Goal: Task Accomplishment & Management: Complete application form

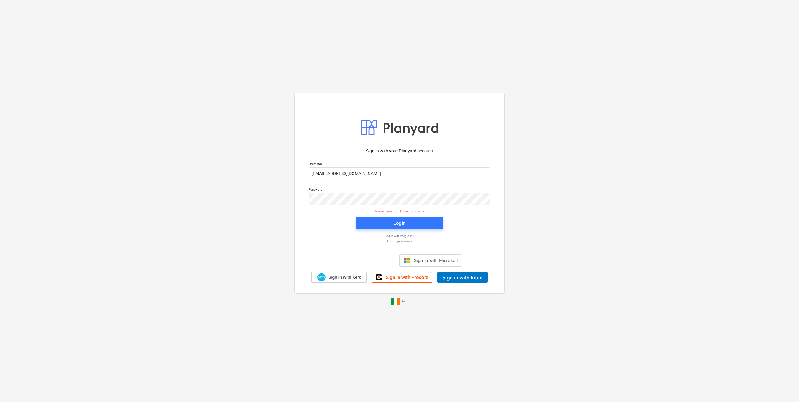
click at [404, 224] on div "Login" at bounding box center [400, 223] width 12 height 8
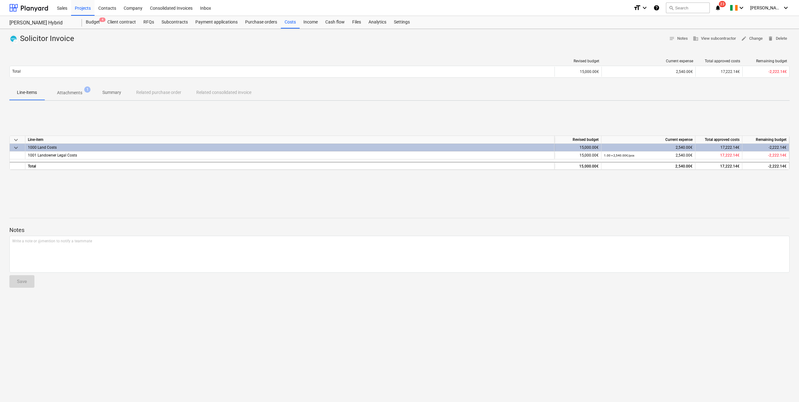
click at [82, 7] on div "Projects" at bounding box center [82, 8] width 23 height 16
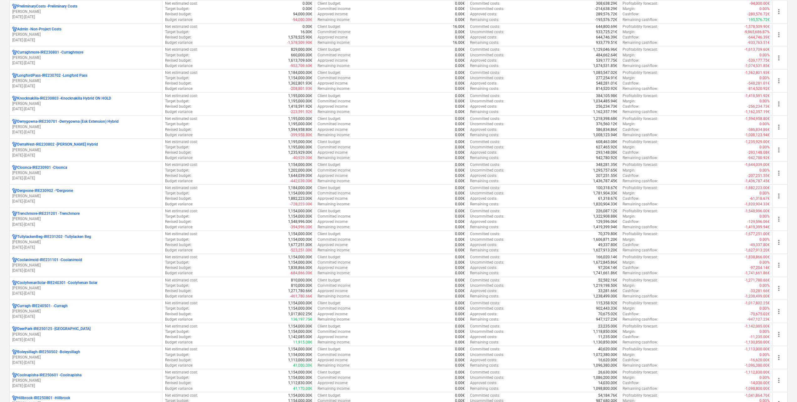
scroll to position [125, 0]
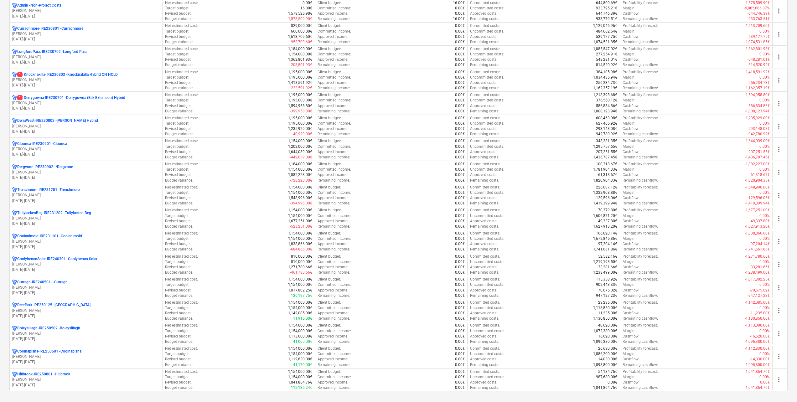
click at [39, 78] on p "[PERSON_NAME]" at bounding box center [85, 79] width 147 height 5
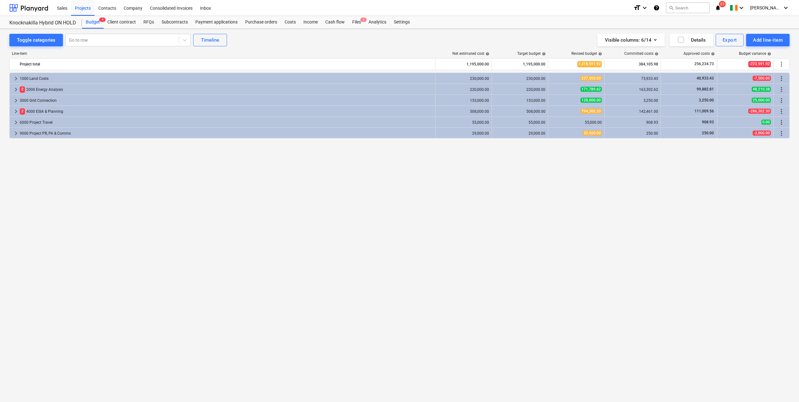
click at [351, 20] on div "Files 1" at bounding box center [356, 22] width 16 height 13
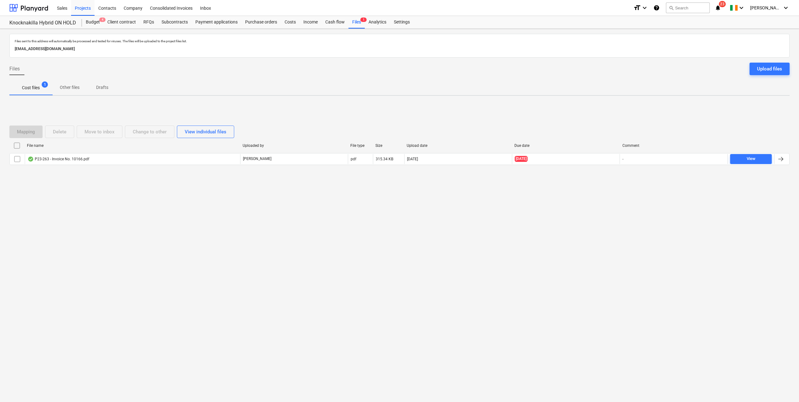
click at [84, 161] on div "P23-263 - Invoice No. 10166.pdf" at bounding box center [59, 159] width 62 height 5
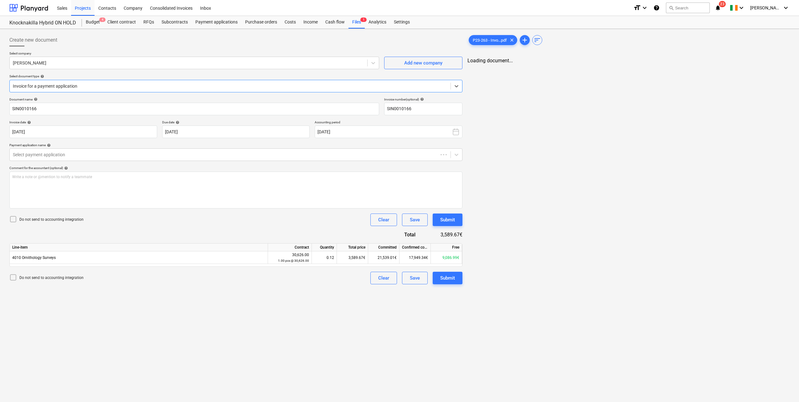
type input "SIN0010166"
type input "[DATE]"
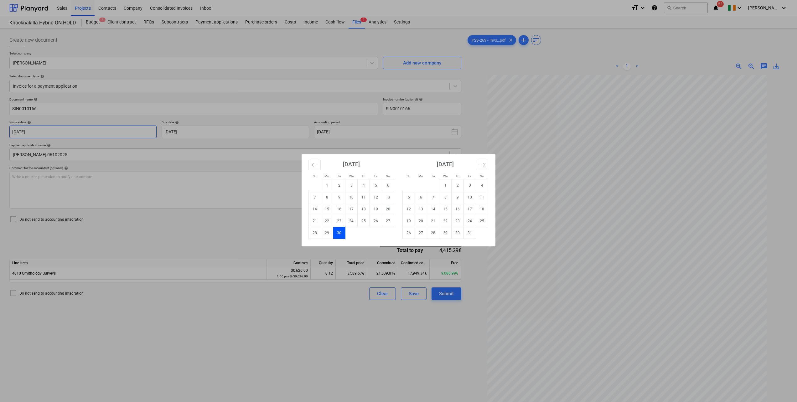
click at [90, 136] on body "Sales Projects Contacts Company Consolidated Invoices Inbox format_size keyboar…" at bounding box center [398, 201] width 797 height 402
click at [446, 184] on td "1" at bounding box center [445, 185] width 12 height 12
type input "[DATE]"
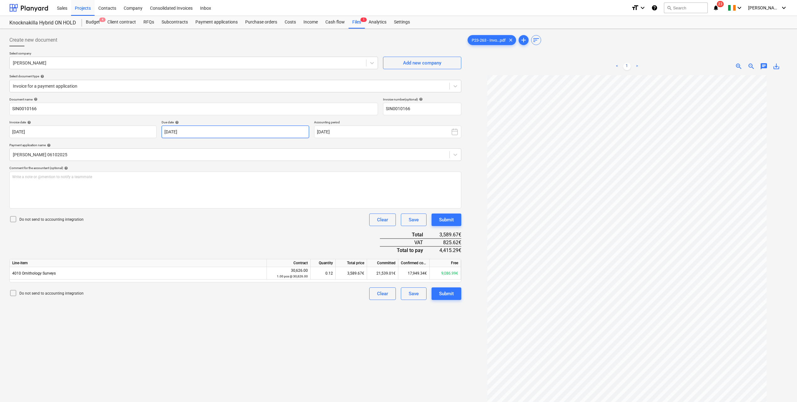
click at [203, 132] on body "Sales Projects Contacts Company Consolidated Invoices Inbox format_size keyboar…" at bounding box center [398, 201] width 797 height 402
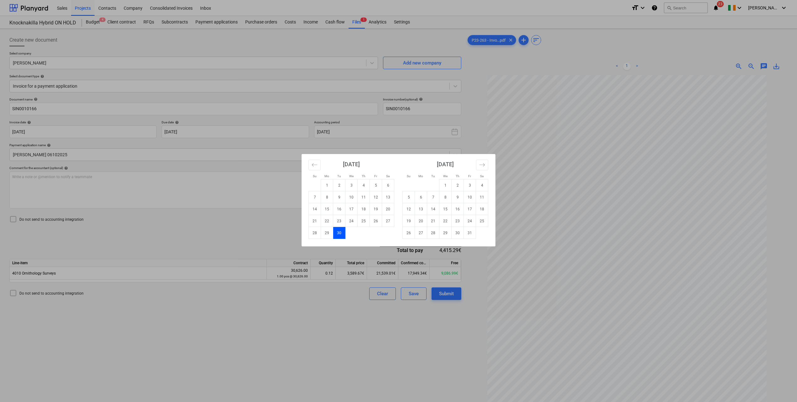
click at [466, 233] on td "31" at bounding box center [470, 233] width 12 height 12
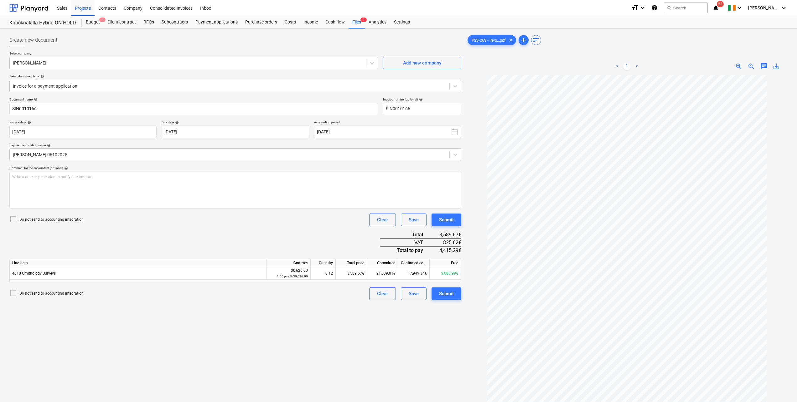
type input "31 Oct 2025"
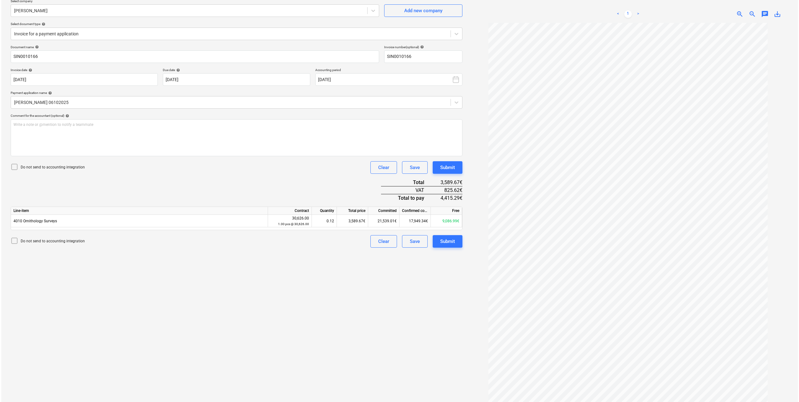
scroll to position [63, 0]
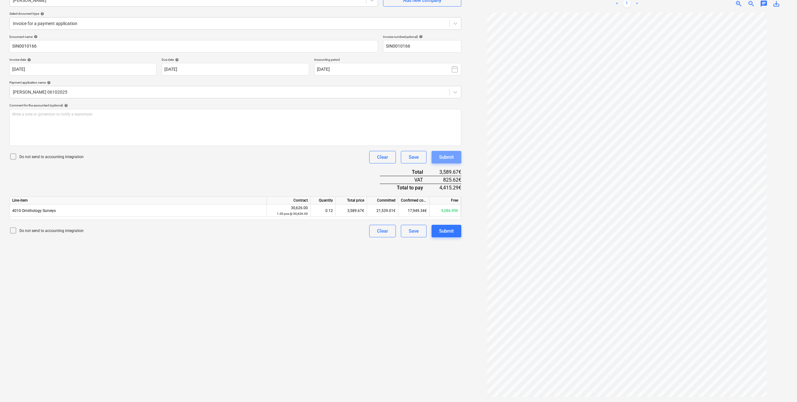
click at [445, 156] on div "Submit" at bounding box center [446, 157] width 15 height 8
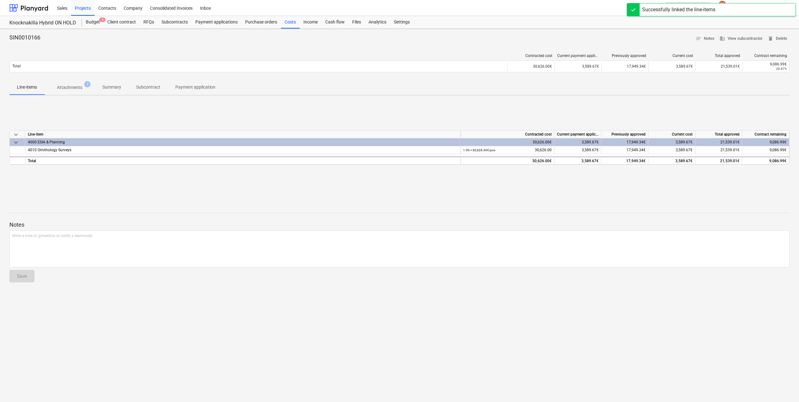
click at [83, 8] on div "Projects" at bounding box center [82, 8] width 23 height 16
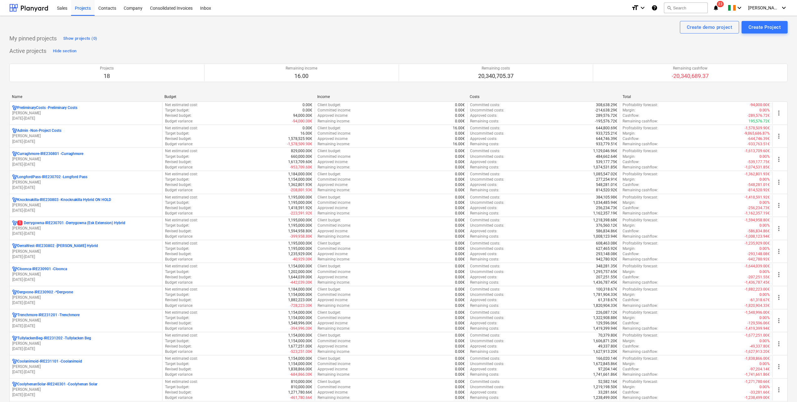
click at [32, 226] on p "[PERSON_NAME]" at bounding box center [85, 228] width 147 height 5
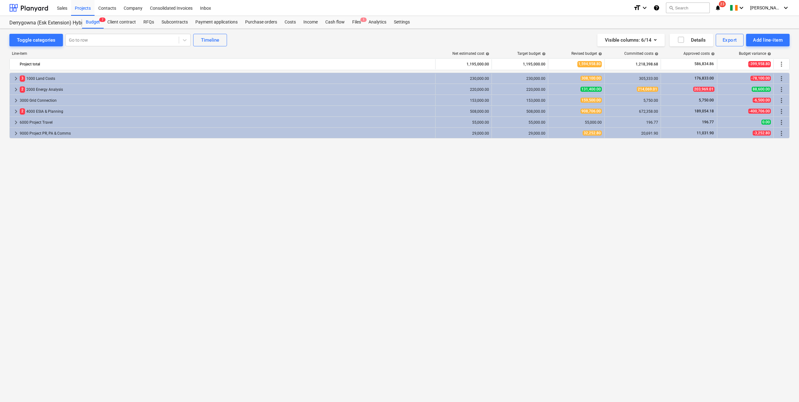
click at [352, 19] on div "Files 1" at bounding box center [356, 22] width 16 height 13
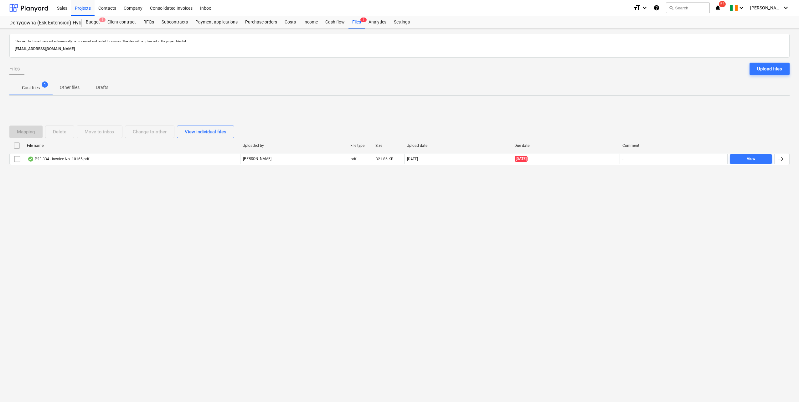
click at [103, 159] on div "P23-334 - Invoice No. 10165.pdf" at bounding box center [132, 159] width 215 height 10
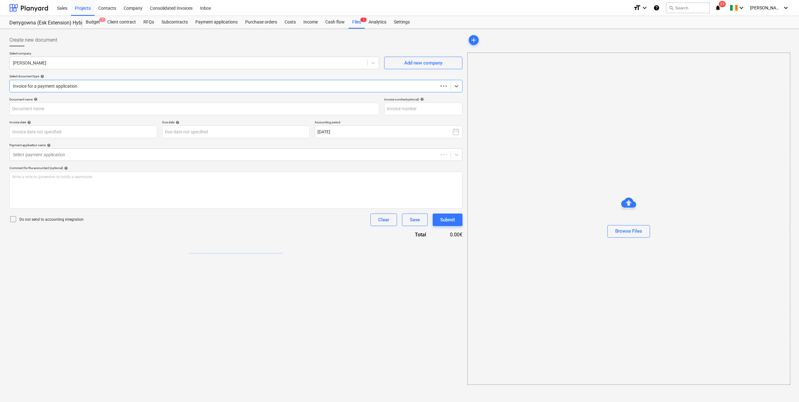
type input "SIN0010165"
type input "[DATE]"
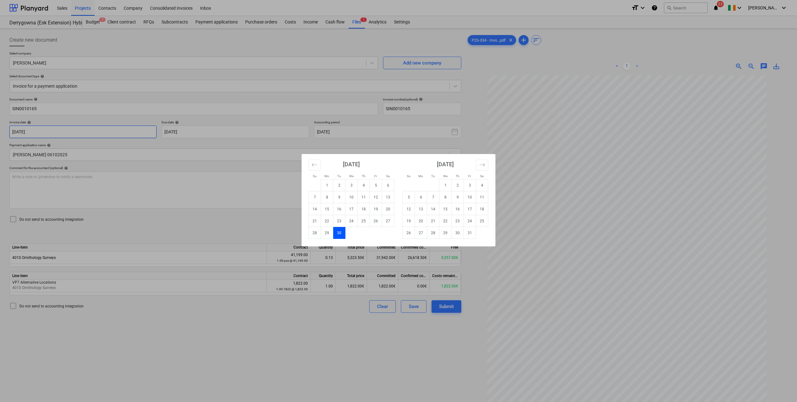
click at [81, 132] on body "Sales Projects Contacts Company Consolidated Invoices Inbox format_size keyboar…" at bounding box center [398, 201] width 797 height 402
click at [449, 184] on td "1" at bounding box center [445, 185] width 12 height 12
type input "[DATE]"
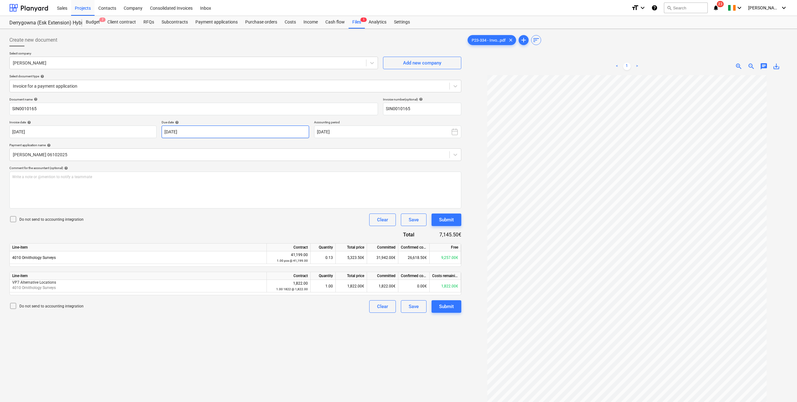
click at [190, 130] on body "Sales Projects Contacts Company Consolidated Invoices Inbox format_size keyboar…" at bounding box center [398, 201] width 797 height 402
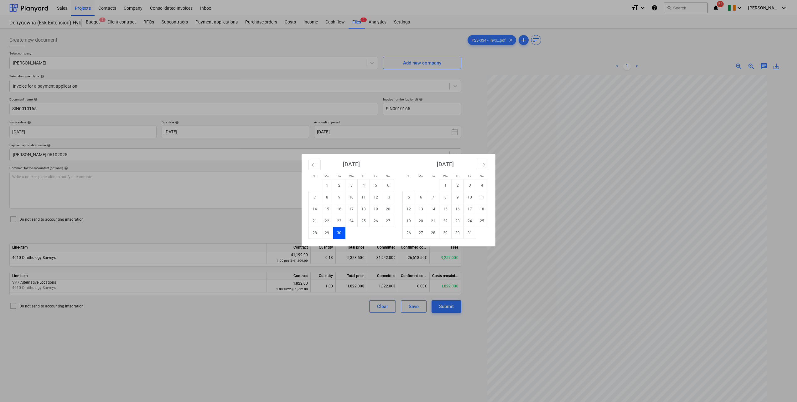
click at [470, 234] on td "31" at bounding box center [470, 233] width 12 height 12
type input "31 Oct 2025"
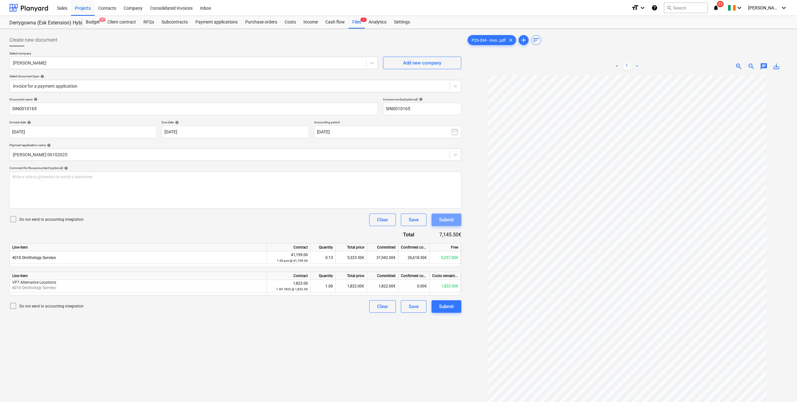
click at [446, 219] on div "Submit" at bounding box center [446, 220] width 15 height 8
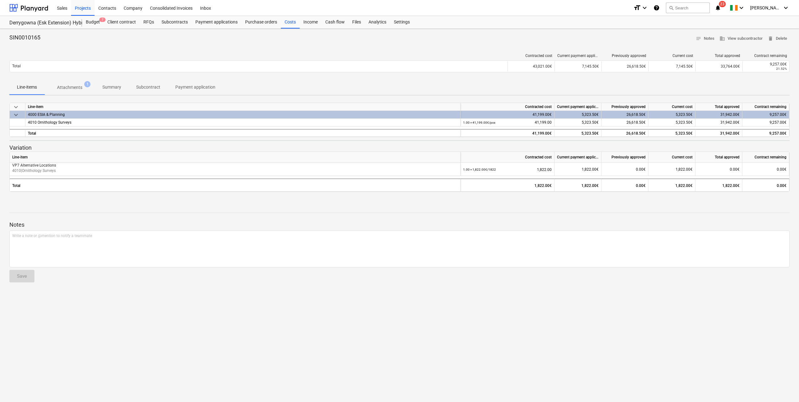
click at [78, 7] on div "Projects" at bounding box center [82, 8] width 23 height 16
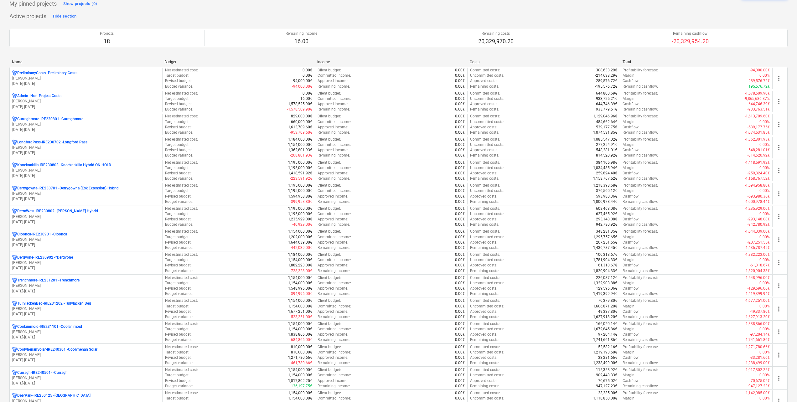
scroll to position [125, 0]
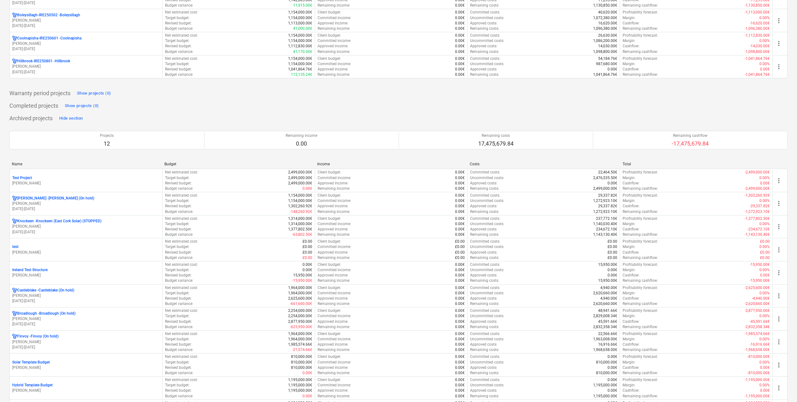
scroll to position [407, 0]
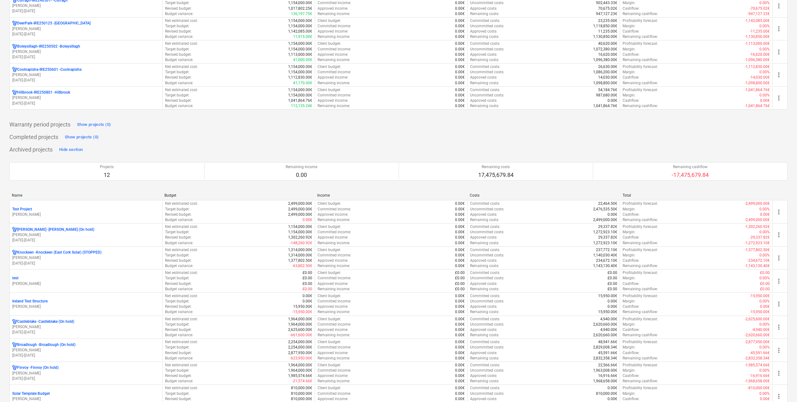
click at [54, 97] on p "[PERSON_NAME]" at bounding box center [85, 97] width 147 height 5
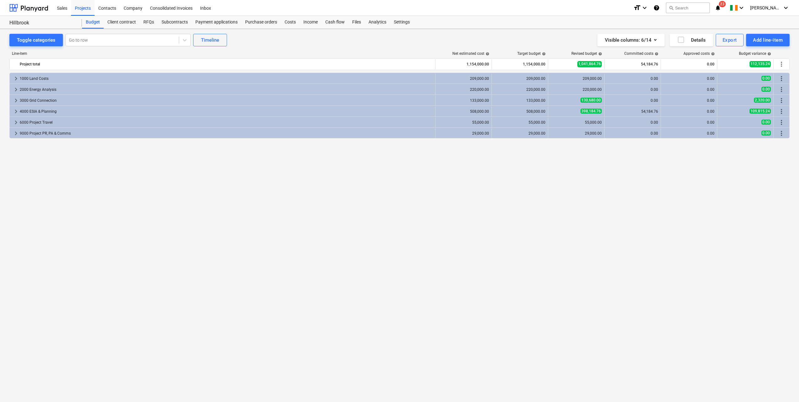
click at [329, 21] on div "Cash flow" at bounding box center [335, 22] width 27 height 13
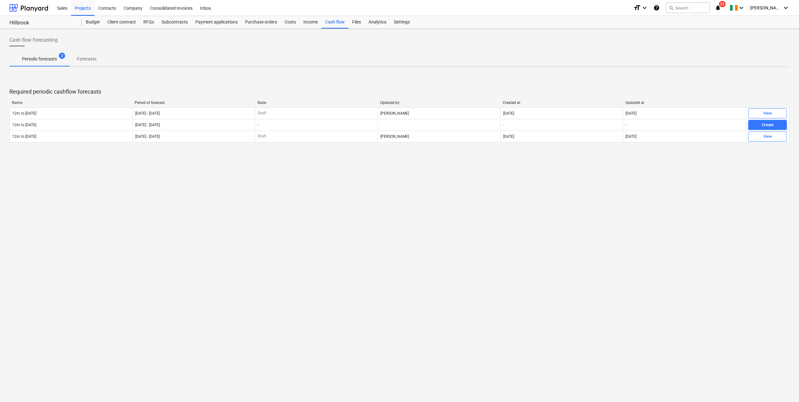
click at [97, 22] on div "Budget" at bounding box center [93, 22] width 22 height 13
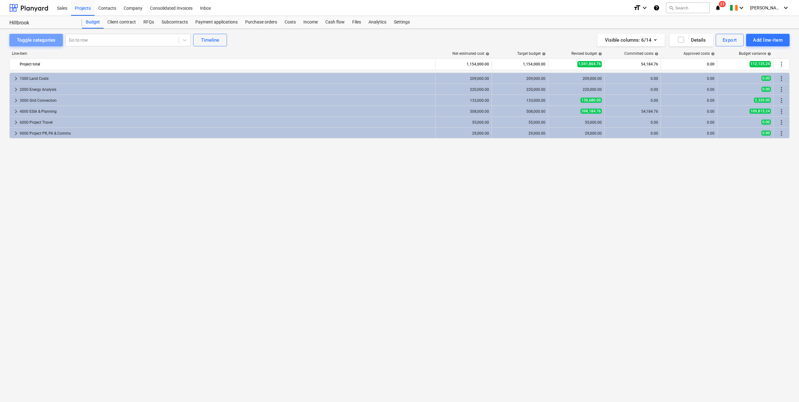
click at [50, 40] on div "Toggle categories" at bounding box center [36, 40] width 39 height 8
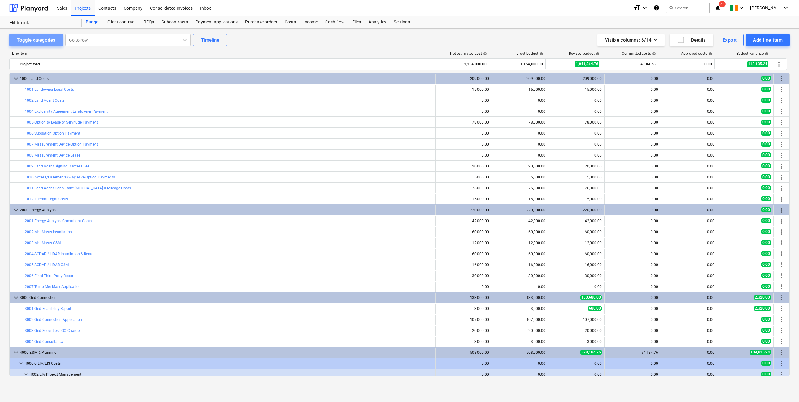
click at [46, 39] on div "Toggle categories" at bounding box center [36, 40] width 39 height 8
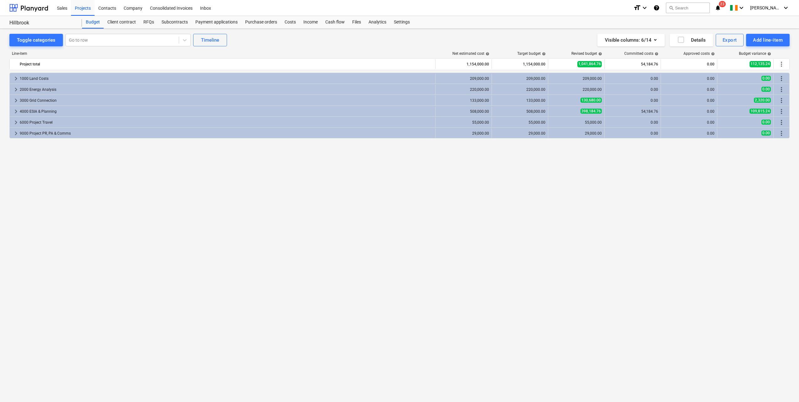
click at [286, 24] on div "Costs" at bounding box center [290, 22] width 19 height 13
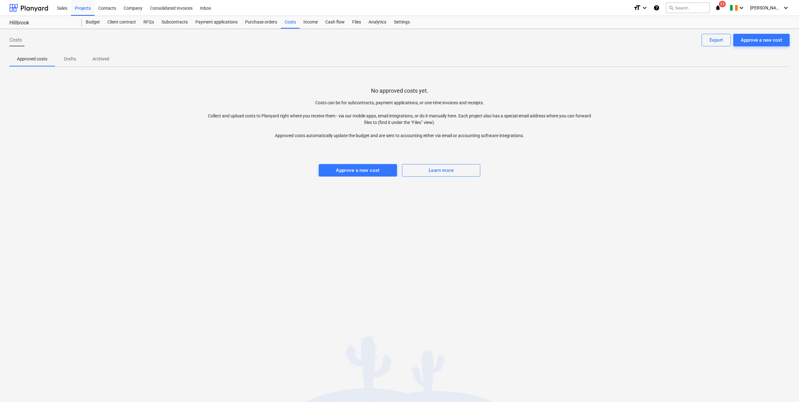
click at [335, 25] on div "Cash flow" at bounding box center [335, 22] width 27 height 13
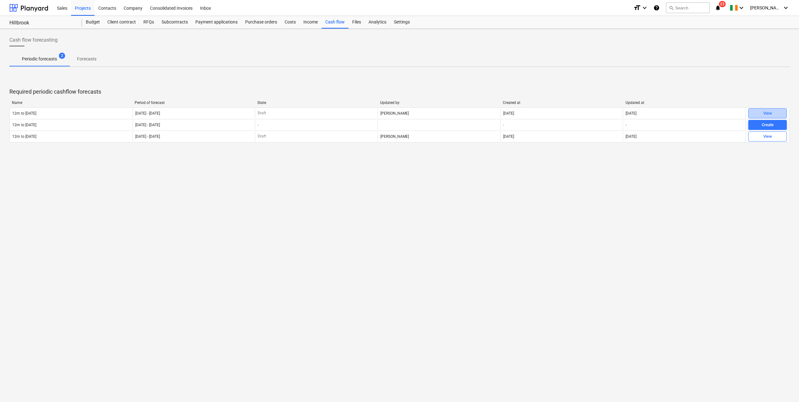
click at [757, 111] on span "View" at bounding box center [767, 113] width 33 height 7
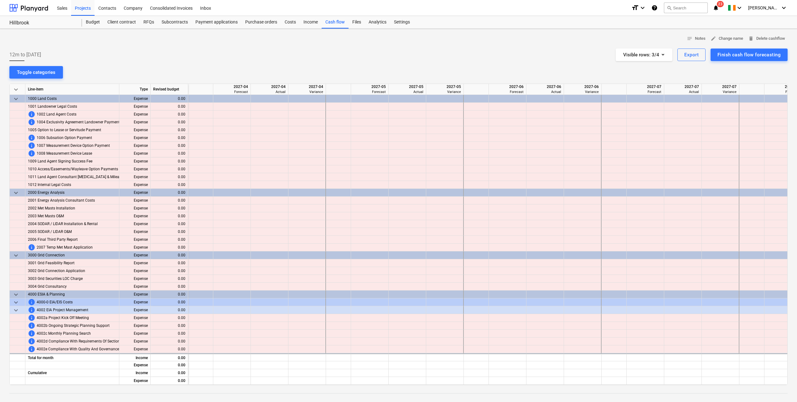
click at [80, 7] on div "Projects" at bounding box center [82, 8] width 23 height 16
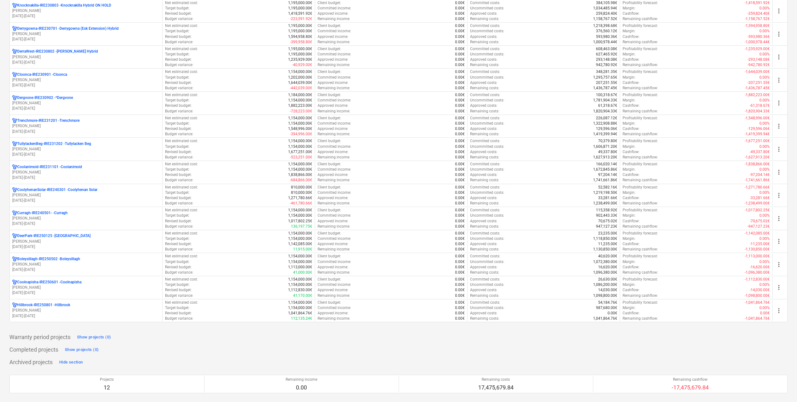
scroll to position [282, 0]
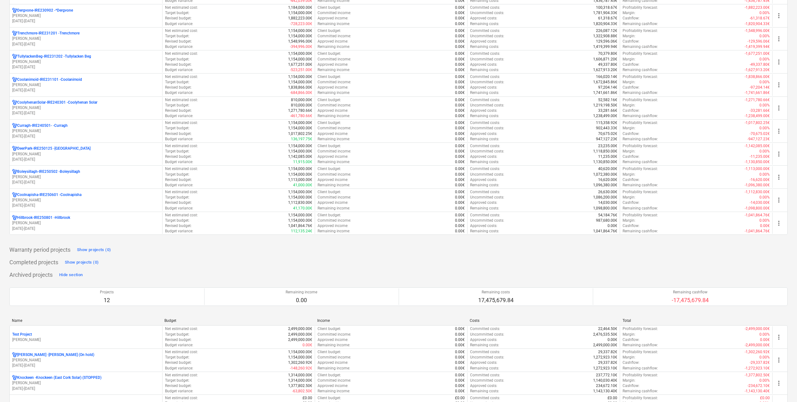
click at [45, 214] on div "Hillbrook-IRE250801 - Hillbrook [PERSON_NAME] [DATE] - [DATE]" at bounding box center [86, 224] width 152 height 22
click at [41, 221] on p "[PERSON_NAME]" at bounding box center [85, 222] width 147 height 5
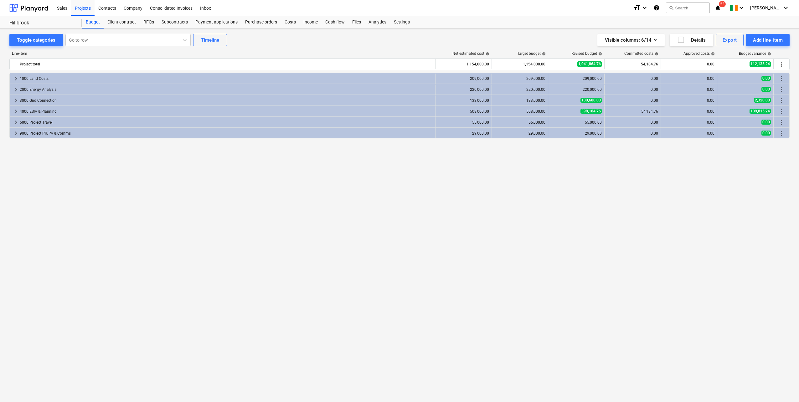
click at [405, 21] on div "Settings" at bounding box center [401, 22] width 23 height 13
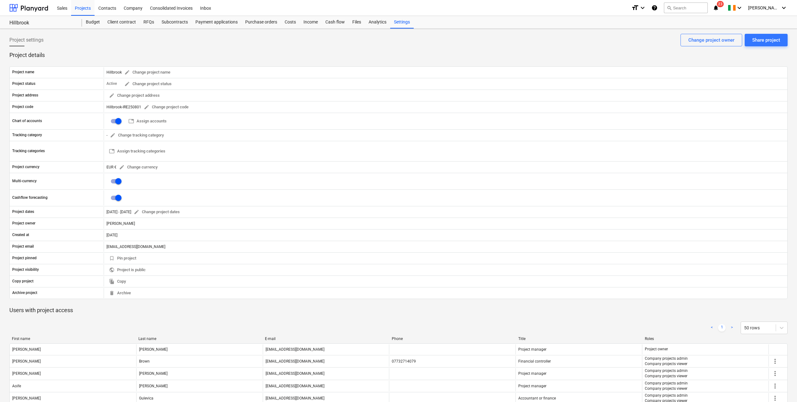
click at [137, 224] on div "[PERSON_NAME]" at bounding box center [445, 224] width 683 height 10
click at [86, 8] on div "Projects" at bounding box center [82, 8] width 23 height 16
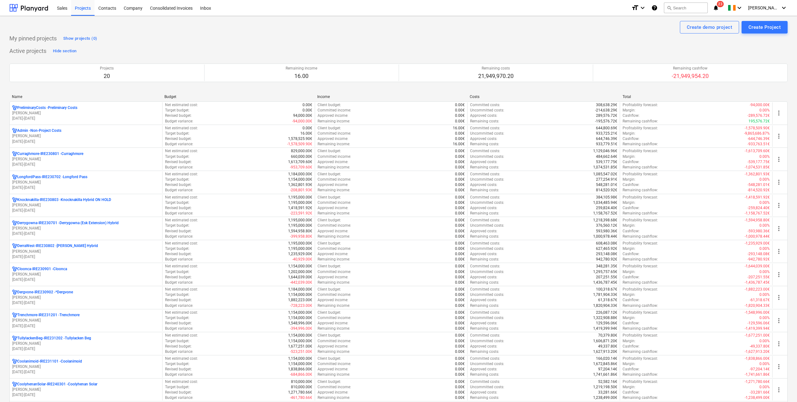
click at [51, 162] on p "[DATE] - [DATE]" at bounding box center [85, 164] width 147 height 5
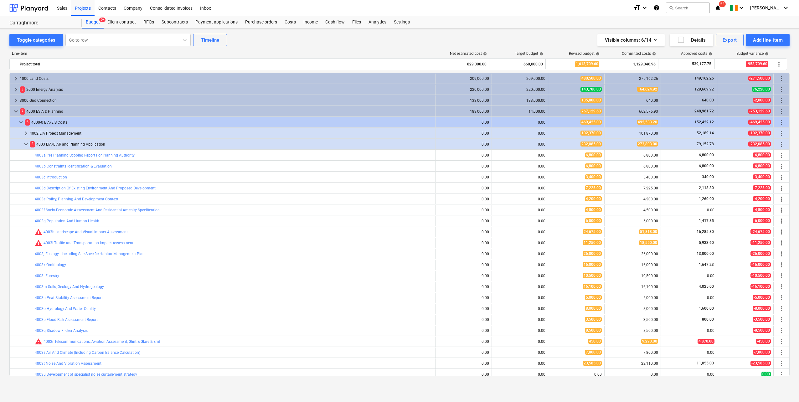
click at [177, 24] on div "Subcontracts" at bounding box center [175, 22] width 34 height 13
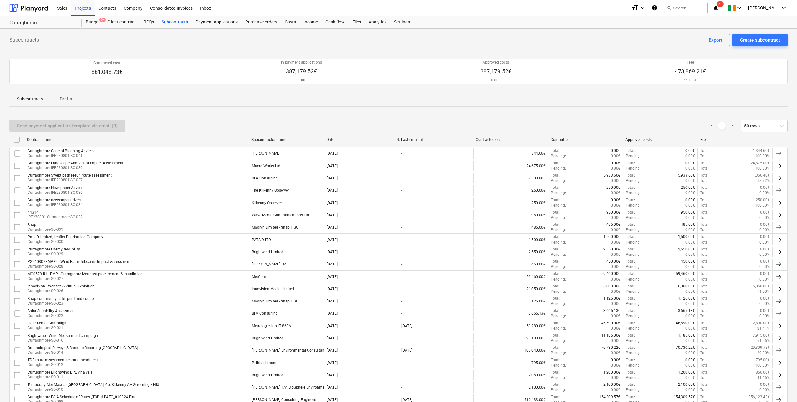
click at [260, 28] on div "Purchase orders" at bounding box center [260, 22] width 39 height 13
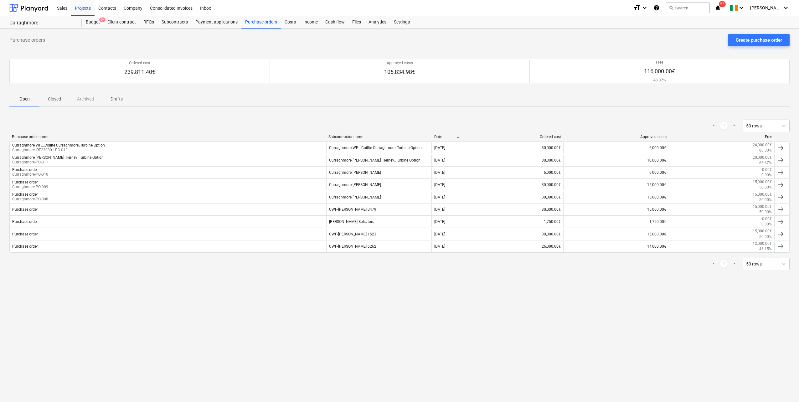
click at [106, 9] on div "Contacts" at bounding box center [107, 8] width 25 height 16
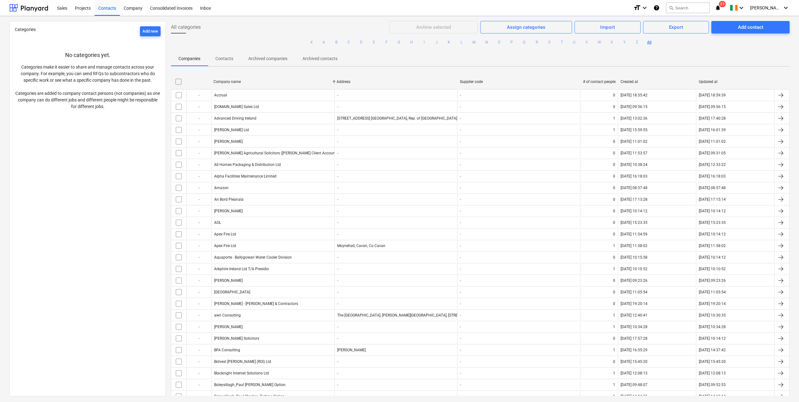
click at [510, 42] on button "P" at bounding box center [512, 43] width 8 height 8
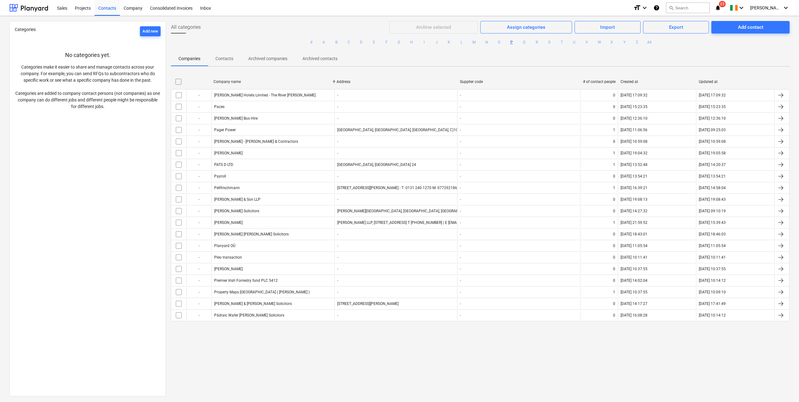
click at [224, 167] on div "PATS D LTD" at bounding box center [272, 165] width 123 height 10
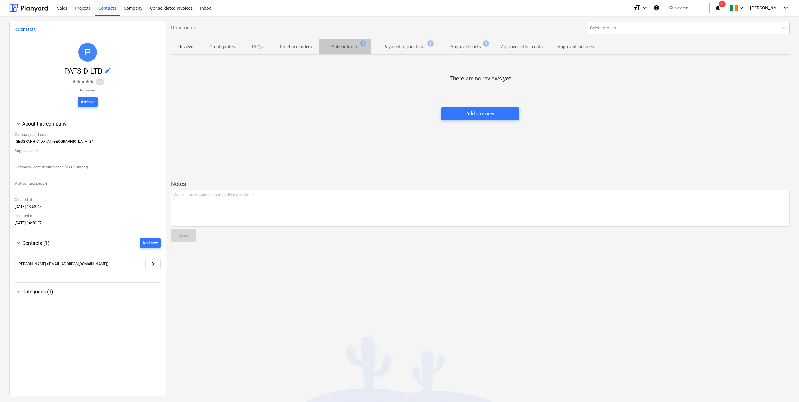
click at [350, 46] on p "Subcontracts" at bounding box center [345, 47] width 26 height 7
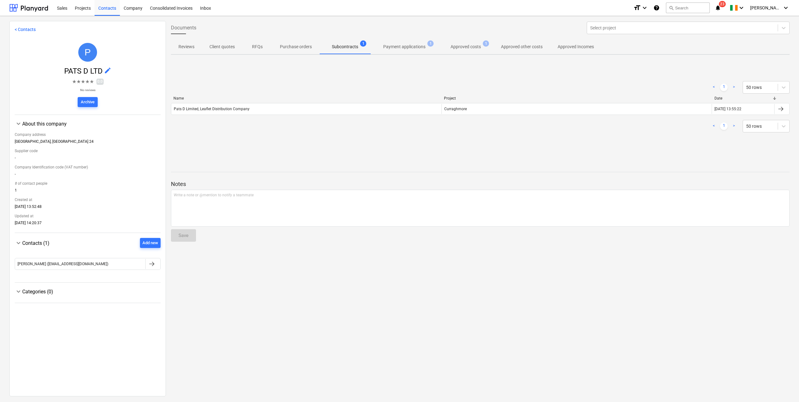
click at [245, 110] on div "Pats D Limited, Leaflet Distribution Company" at bounding box center [212, 109] width 76 height 4
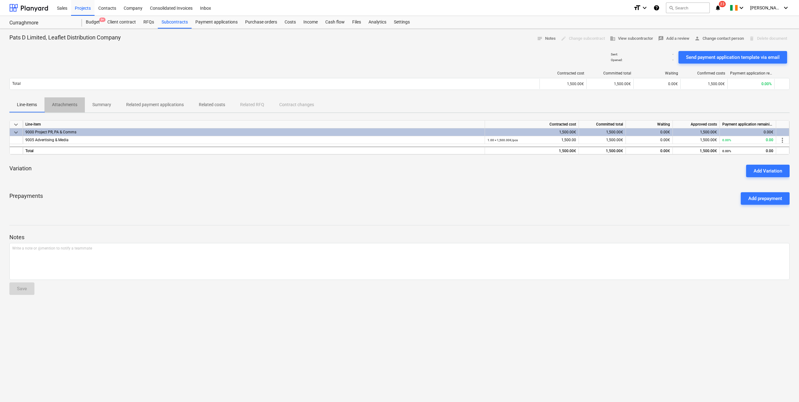
click at [66, 105] on p "Attachments" at bounding box center [64, 104] width 25 height 7
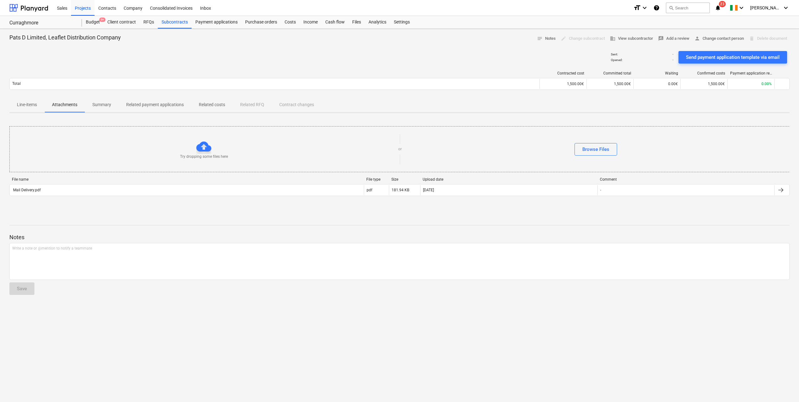
click at [56, 191] on div "Mail Delivery.pdf" at bounding box center [187, 190] width 354 height 10
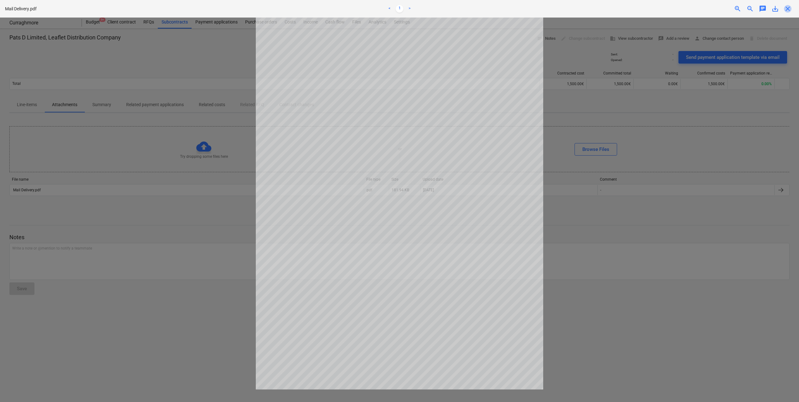
click at [789, 8] on span "close" at bounding box center [788, 9] width 8 height 8
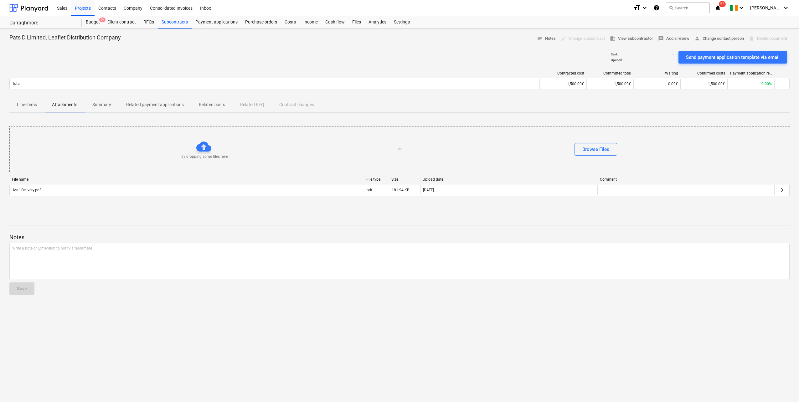
click at [100, 106] on p "Summary" at bounding box center [101, 104] width 19 height 7
click at [90, 105] on span "Summary" at bounding box center [102, 105] width 34 height 10
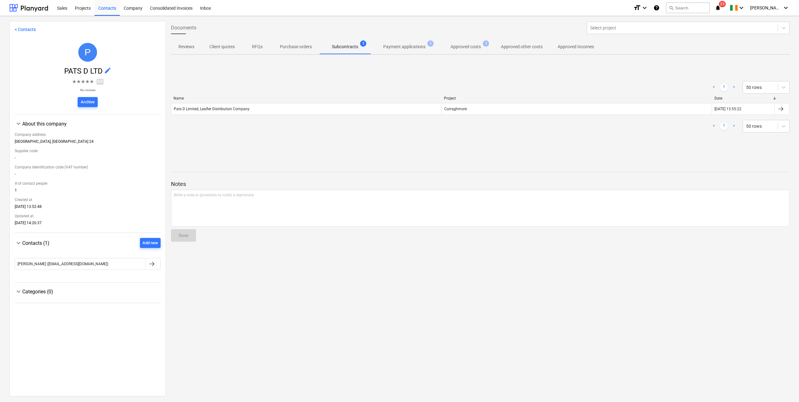
click at [476, 47] on p "Approved costs" at bounding box center [466, 47] width 30 height 7
click at [529, 49] on p "Approved other costs" at bounding box center [522, 47] width 42 height 7
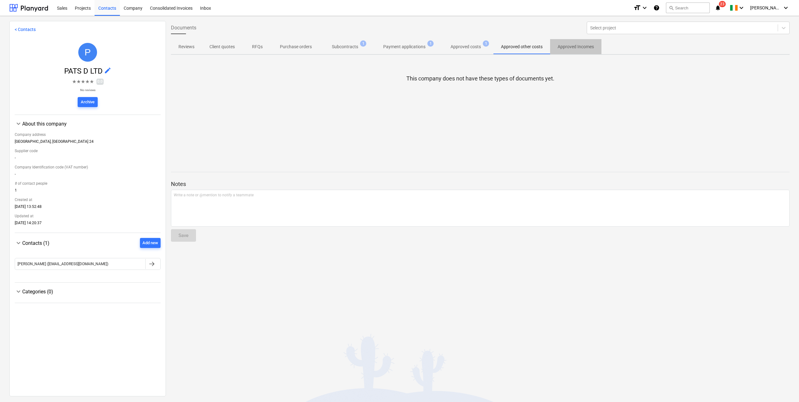
click at [559, 48] on p "Approved Incomes" at bounding box center [576, 47] width 36 height 7
click at [518, 48] on p "Approved other costs" at bounding box center [522, 47] width 42 height 7
click at [472, 48] on p "Approved costs" at bounding box center [466, 47] width 30 height 7
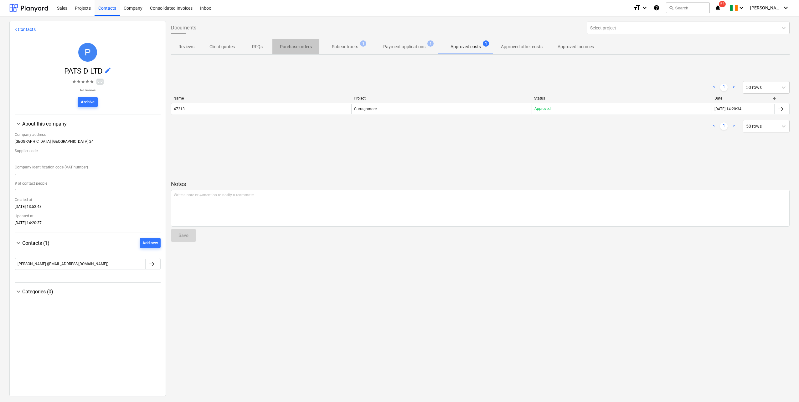
click at [283, 49] on p "Purchase orders" at bounding box center [296, 47] width 32 height 7
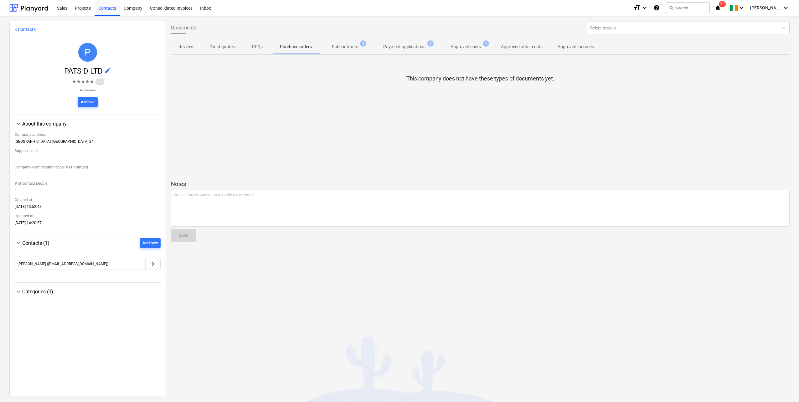
click at [206, 57] on div "Documents Select project Reviews Client quotes RFQs Purchase orders Subcontract…" at bounding box center [480, 208] width 629 height 375
drag, startPoint x: 82, startPoint y: 9, endPoint x: 85, endPoint y: 15, distance: 5.9
click at [82, 10] on div "Projects" at bounding box center [82, 8] width 23 height 16
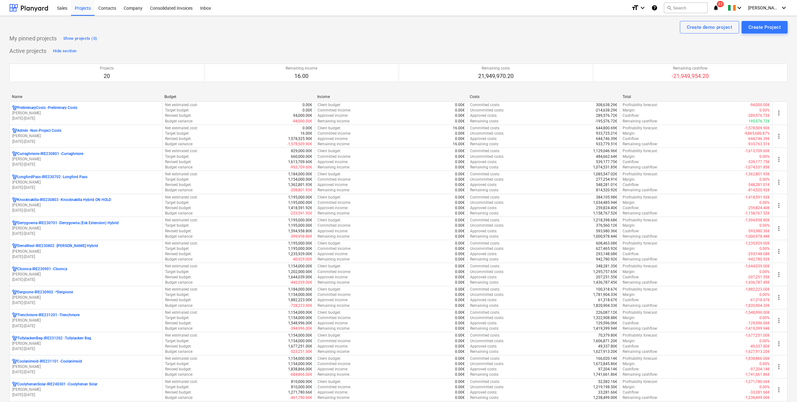
click at [80, 117] on p "[DATE] - [DATE]" at bounding box center [85, 118] width 147 height 5
click at [81, 160] on p "[PERSON_NAME]" at bounding box center [85, 159] width 147 height 5
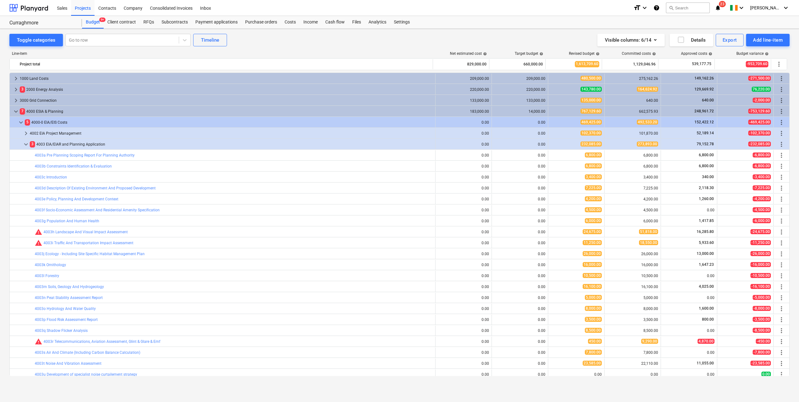
click at [45, 42] on div "Toggle categories" at bounding box center [36, 40] width 39 height 8
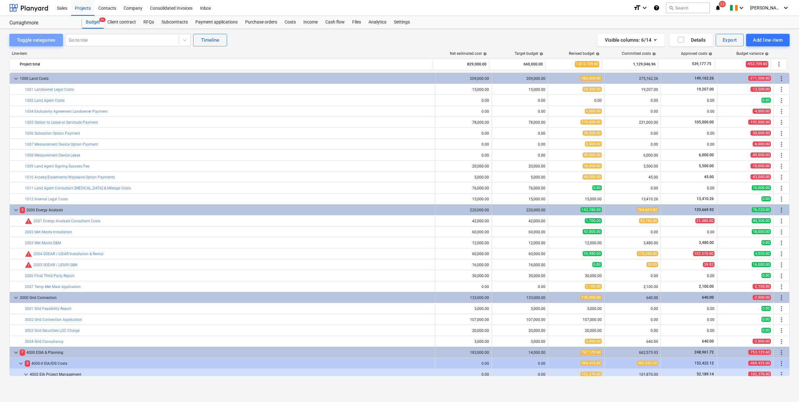
click at [37, 42] on div "Toggle categories" at bounding box center [36, 40] width 39 height 8
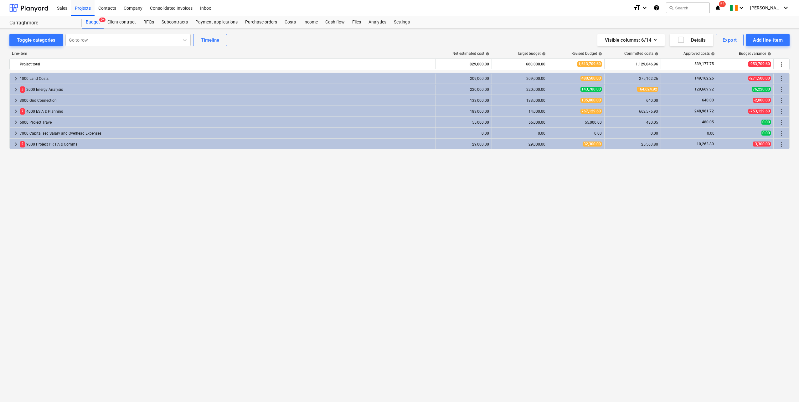
click at [170, 21] on div "Subcontracts" at bounding box center [175, 22] width 34 height 13
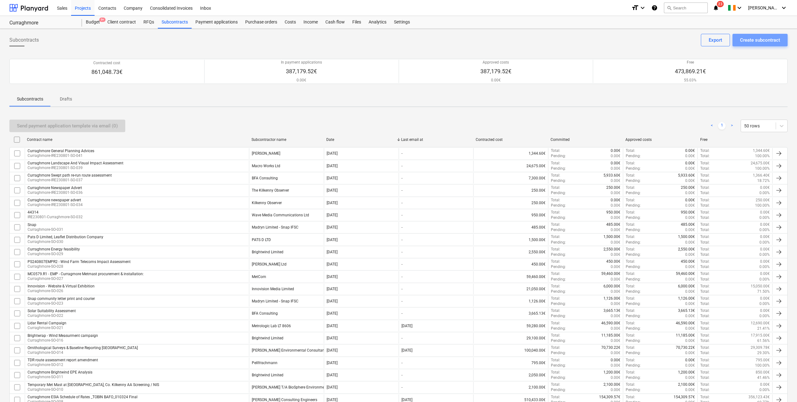
click at [758, 40] on div "Create subcontract" at bounding box center [760, 40] width 40 height 8
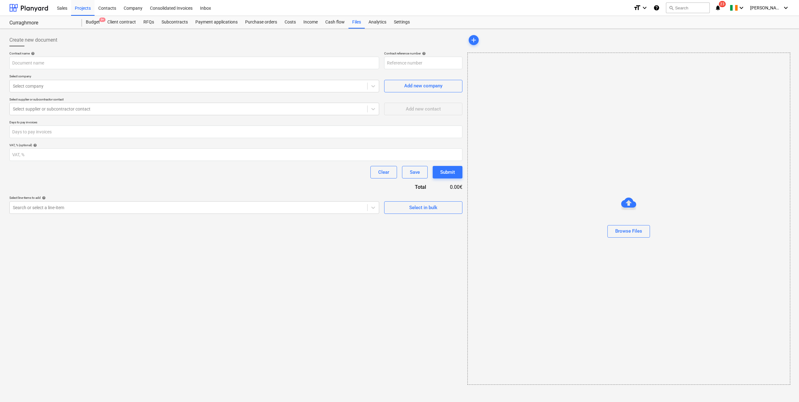
type input "Curraghmore-IRE230801-SO-042"
type input "Mail Delivey Invoice.pdf"
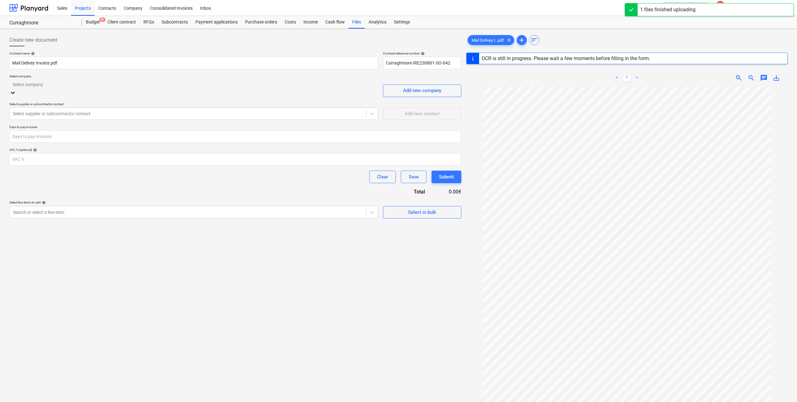
click at [50, 86] on div at bounding box center [194, 84] width 362 height 7
type input "p"
type input "47290"
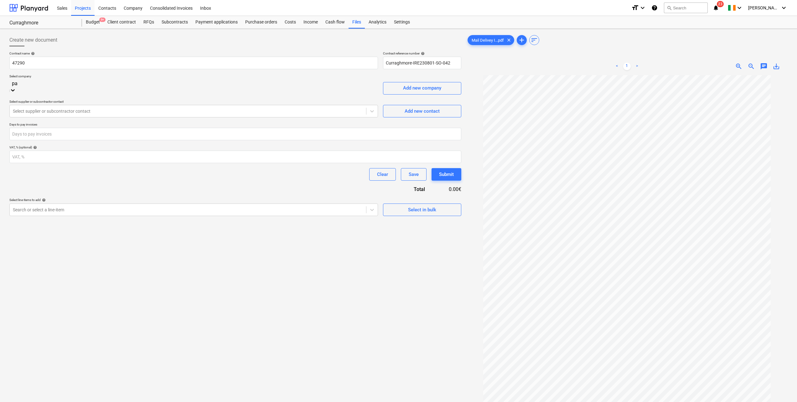
type input "pat"
click at [47, 111] on div at bounding box center [194, 107] width 362 height 7
click at [44, 402] on div "[PERSON_NAME] ([EMAIL_ADDRESS][DOMAIN_NAME])" at bounding box center [398, 404] width 797 height 5
click at [109, 210] on div at bounding box center [194, 206] width 362 height 7
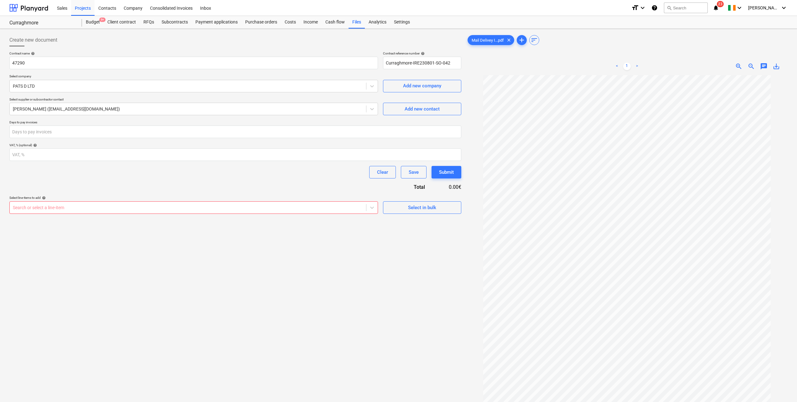
click at [62, 206] on div at bounding box center [188, 207] width 350 height 6
type input "900"
click at [451, 232] on span "playlist_add" at bounding box center [452, 231] width 8 height 8
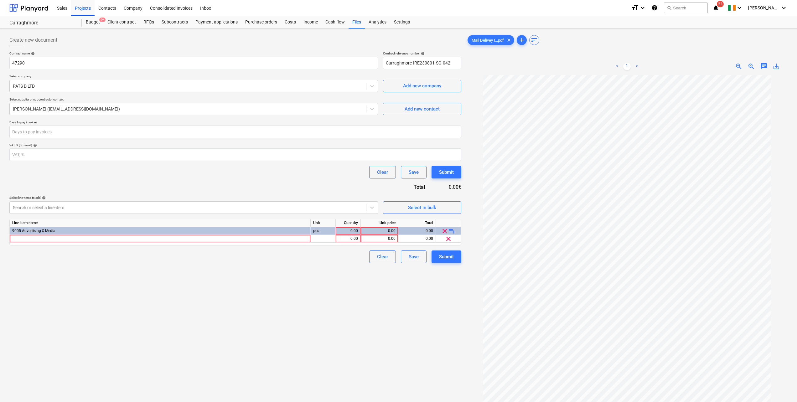
click at [59, 239] on div at bounding box center [160, 239] width 301 height 8
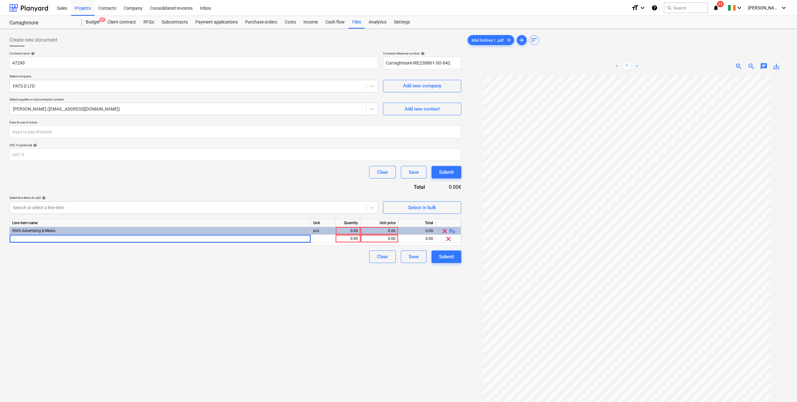
type input "Mail Delivery Kilkenny-234"
click at [340, 260] on div "Clear Save Submit" at bounding box center [235, 256] width 452 height 13
click at [383, 240] on div "0.00" at bounding box center [379, 239] width 32 height 8
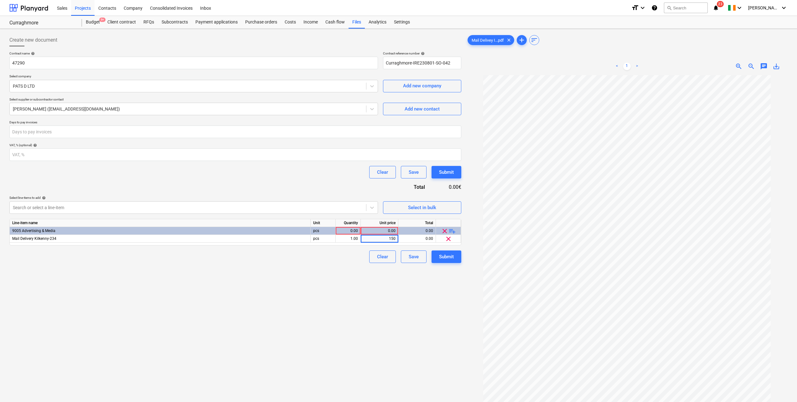
type input "1500"
click at [347, 277] on div "Create new document Contract name help 47290 Contract reference number help Cur…" at bounding box center [235, 246] width 457 height 431
click at [358, 231] on div "0.00" at bounding box center [348, 231] width 20 height 8
type input "1"
click at [333, 284] on div "Create new document Contract name help 47290 Contract reference number help Cur…" at bounding box center [235, 246] width 457 height 431
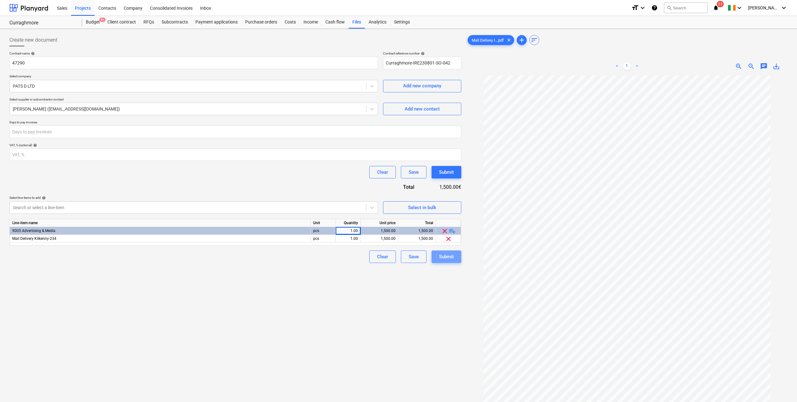
click at [446, 258] on div "Submit" at bounding box center [446, 257] width 15 height 8
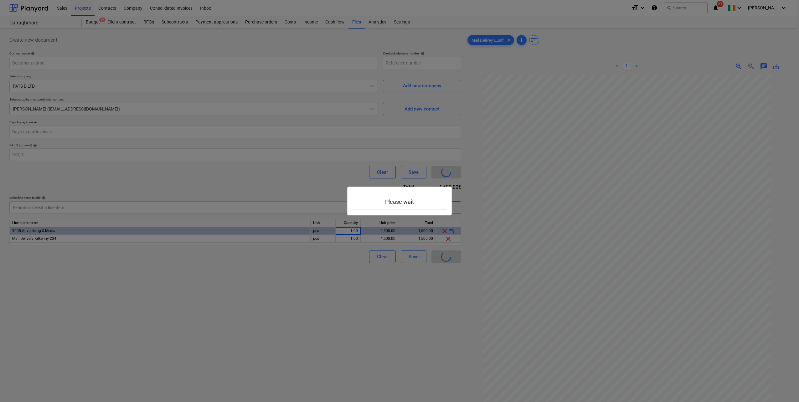
type input "Curraghmore-IRE230801-SO-042"
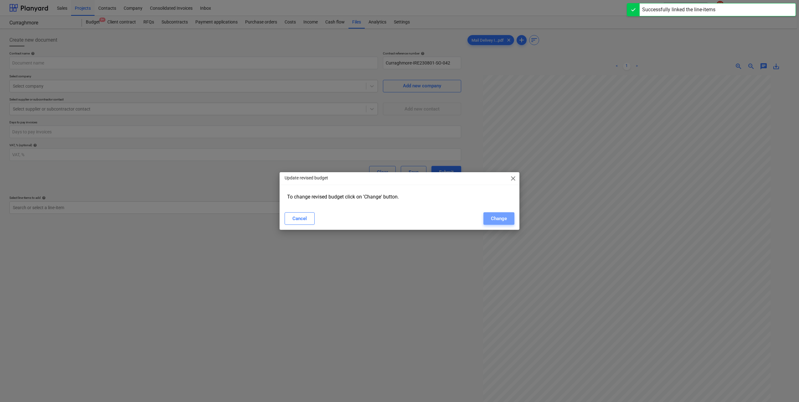
click at [496, 219] on div "Change" at bounding box center [499, 218] width 16 height 8
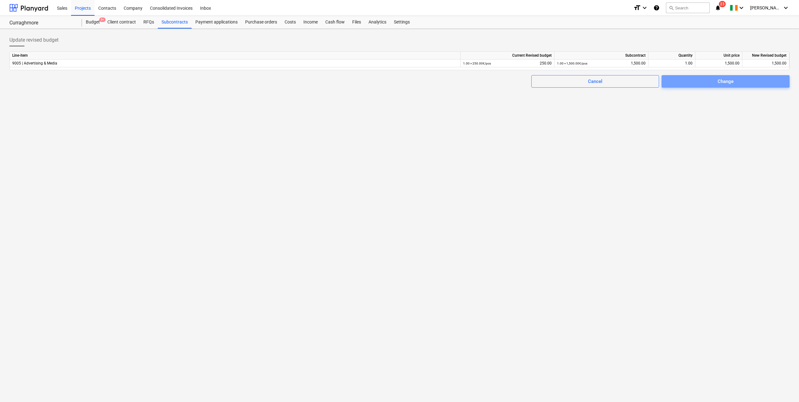
click at [727, 80] on div "Change" at bounding box center [726, 81] width 16 height 8
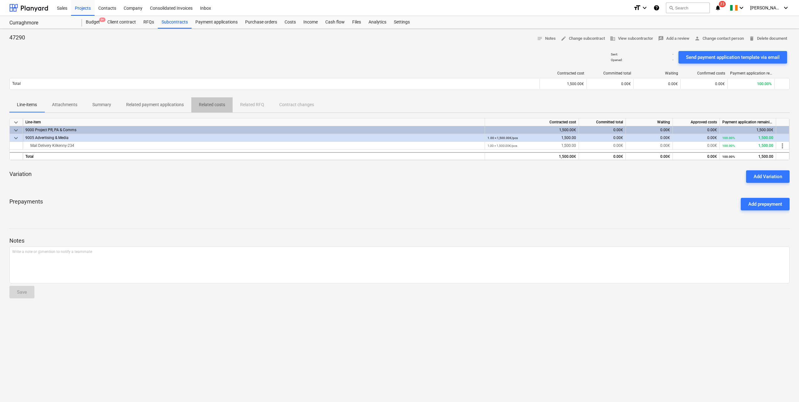
click at [210, 107] on p "Related costs" at bounding box center [212, 104] width 26 height 7
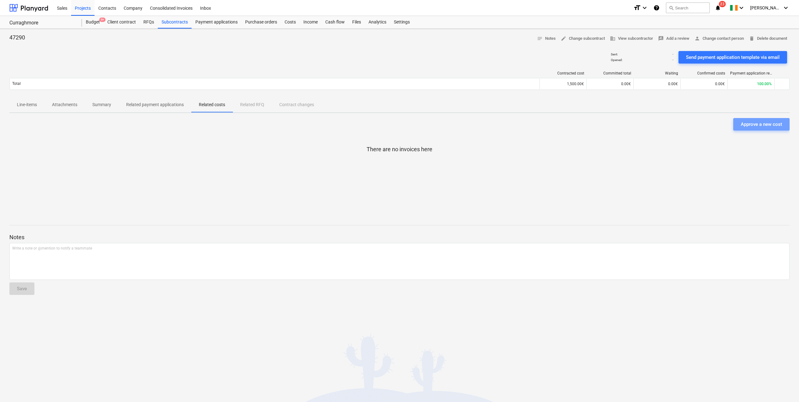
click at [753, 125] on div "Approve a new cost" at bounding box center [761, 124] width 41 height 8
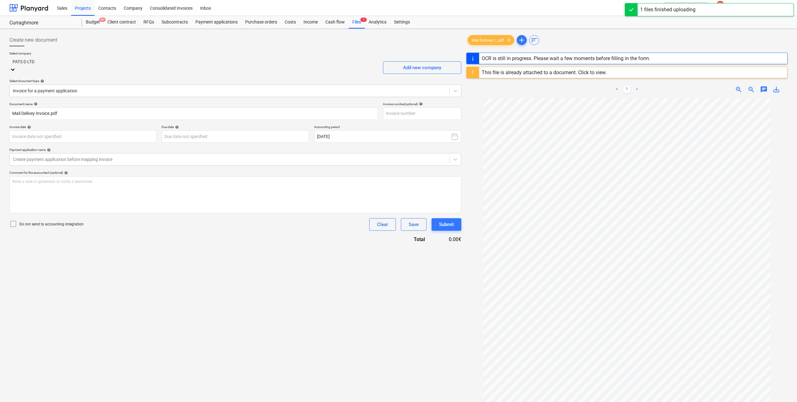
click at [16, 66] on icon at bounding box center [13, 69] width 6 height 6
click at [280, 42] on div "Create new document" at bounding box center [235, 40] width 452 height 13
click at [102, 87] on div at bounding box center [235, 84] width 445 height 7
type input "47290"
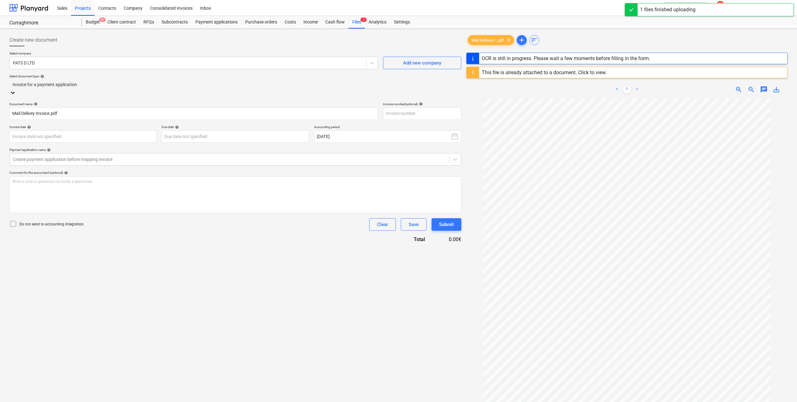
type input "47290"
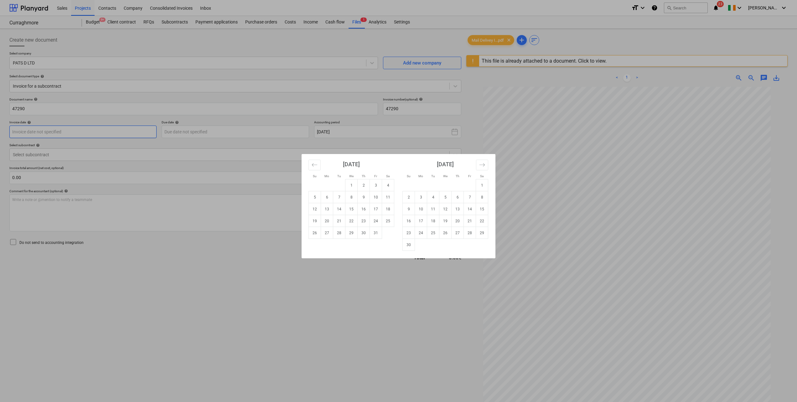
click at [54, 133] on body "Sales Projects Contacts Company Consolidated Invoices Inbox format_size keyboar…" at bounding box center [398, 201] width 797 height 402
click at [363, 187] on td "2" at bounding box center [364, 185] width 12 height 12
type input "[DATE]"
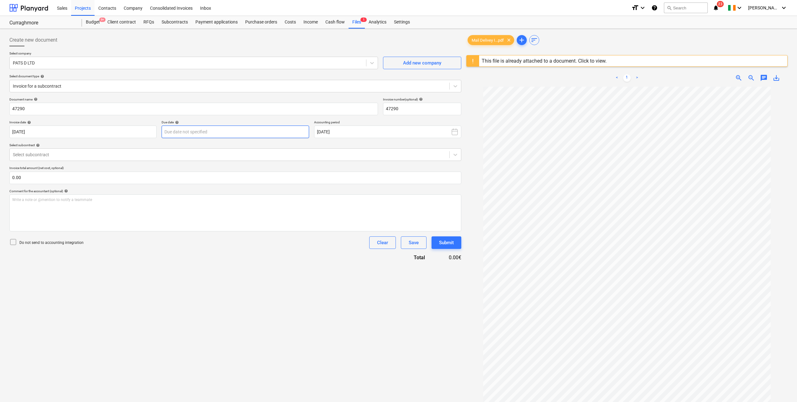
click at [230, 130] on body "Sales Projects Contacts Company Consolidated Invoices Inbox format_size keyboar…" at bounding box center [398, 201] width 797 height 402
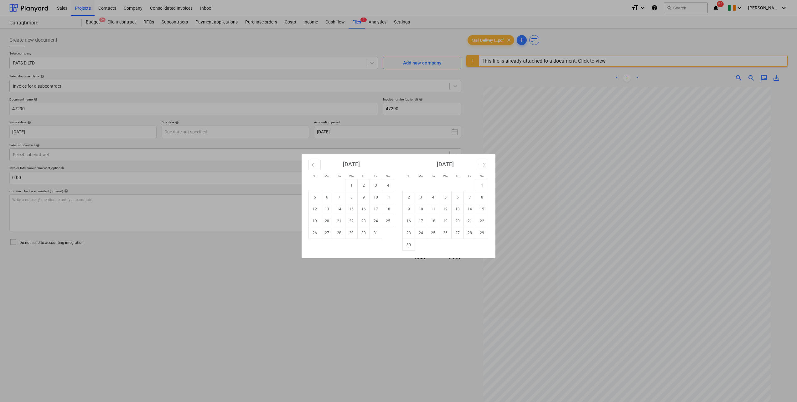
click at [335, 210] on td "14" at bounding box center [339, 209] width 12 height 12
type input "[DATE]"
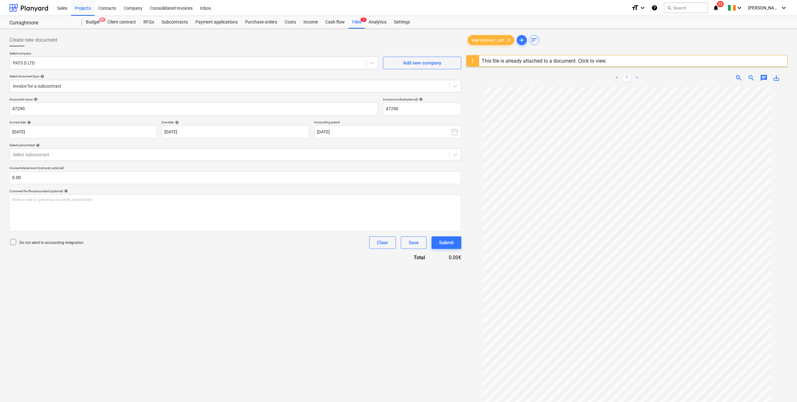
click at [71, 157] on div at bounding box center [229, 155] width 433 height 6
click at [47, 402] on div "Curraghmore-IRE230801-SO-042 | 47290" at bounding box center [398, 409] width 797 height 5
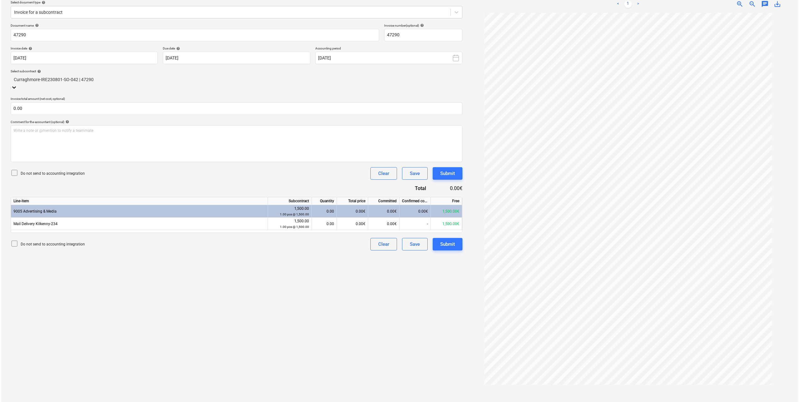
scroll to position [74, 0]
click at [345, 219] on div "0.00€" at bounding box center [351, 223] width 31 height 13
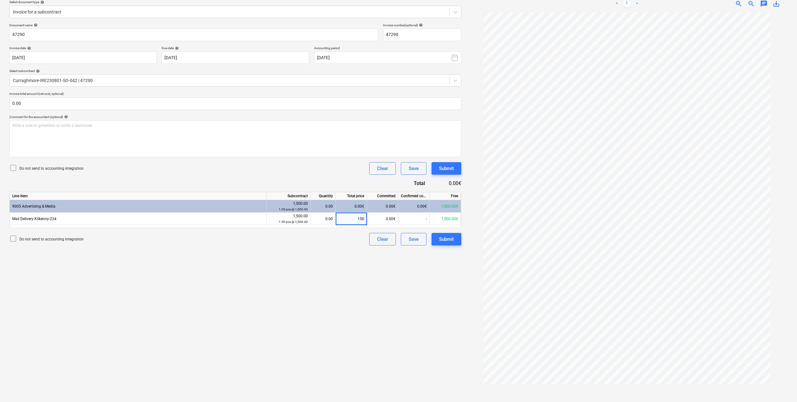
type input "1500"
click at [331, 255] on div "Create new document Select company PATS D LTD Add new company Select document t…" at bounding box center [235, 178] width 457 height 442
click at [452, 241] on div "Submit" at bounding box center [446, 239] width 15 height 8
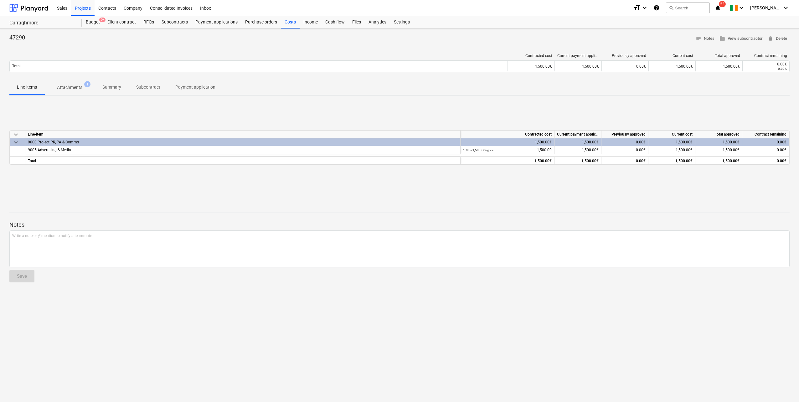
click at [86, 9] on div "Projects" at bounding box center [82, 8] width 23 height 16
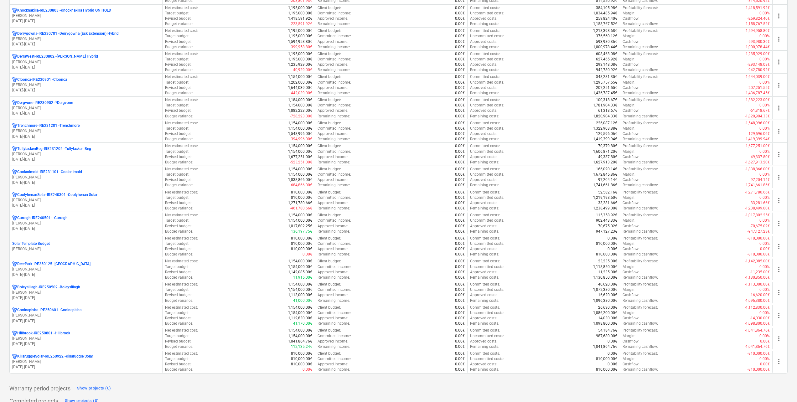
scroll to position [282, 0]
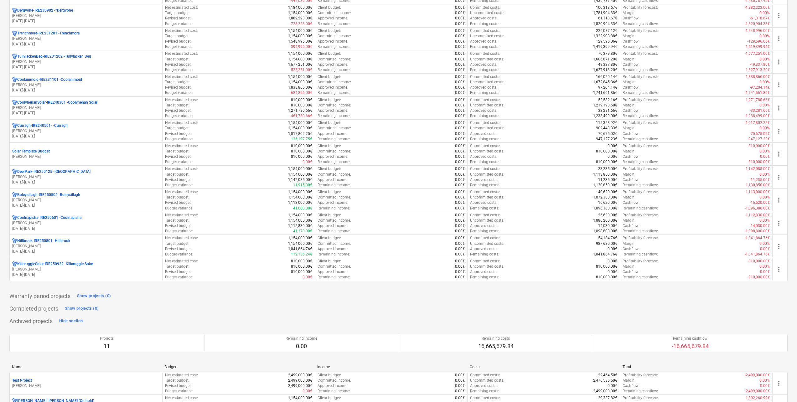
click at [47, 243] on p "Hillbrook-IRE250801 - [GEOGRAPHIC_DATA]" at bounding box center [43, 240] width 53 height 5
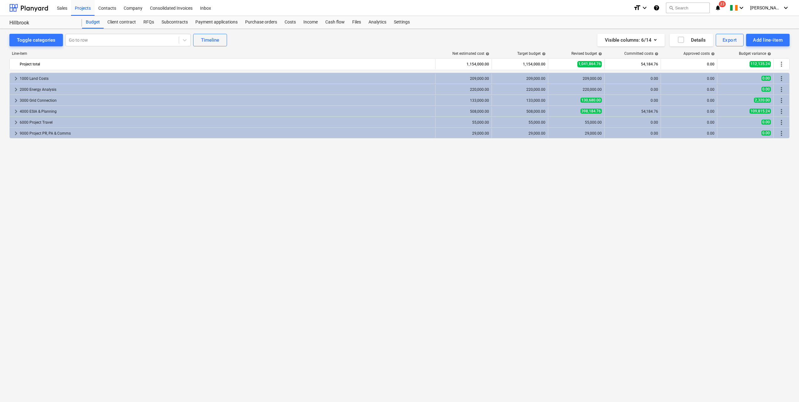
click at [174, 24] on div "Subcontracts" at bounding box center [175, 22] width 34 height 13
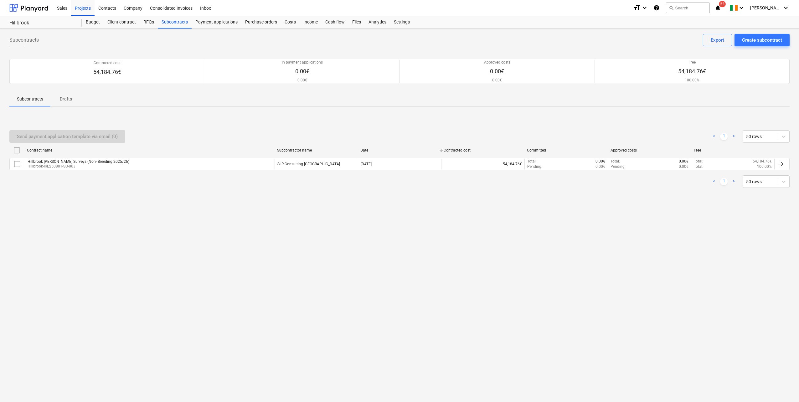
click at [91, 163] on div "Hillbrook [PERSON_NAME] Surveys (Non- Breeding 2025/26)" at bounding box center [79, 161] width 102 height 4
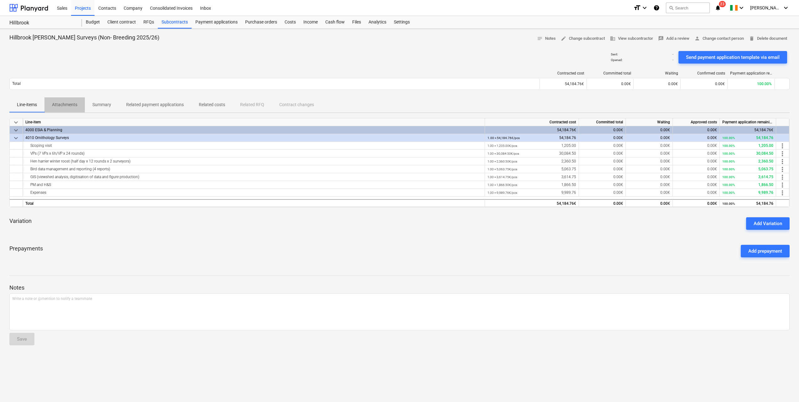
click at [60, 106] on p "Attachments" at bounding box center [64, 104] width 25 height 7
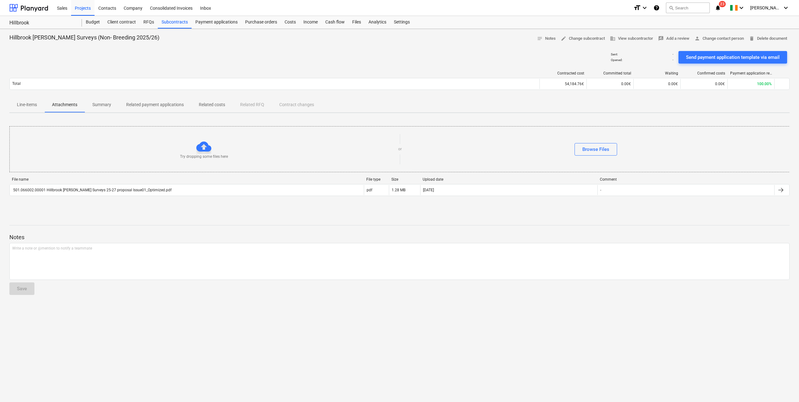
click at [60, 191] on div "501.066002.00001 Hillbrook [PERSON_NAME] Surveys 25-27 proposal Issue01_Optimiz…" at bounding box center [91, 190] width 159 height 4
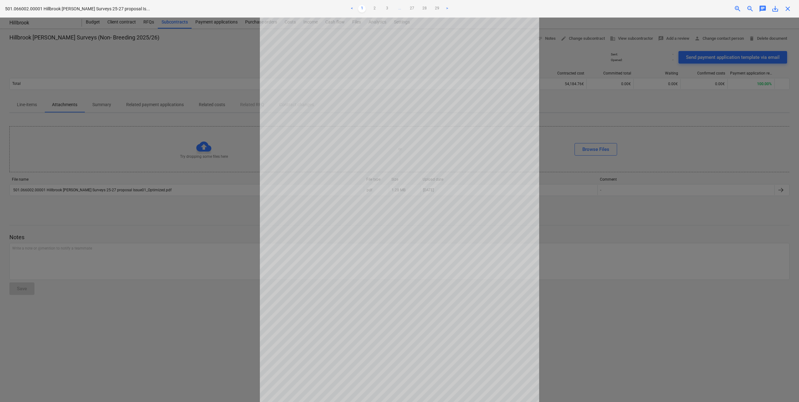
scroll to position [12, 0]
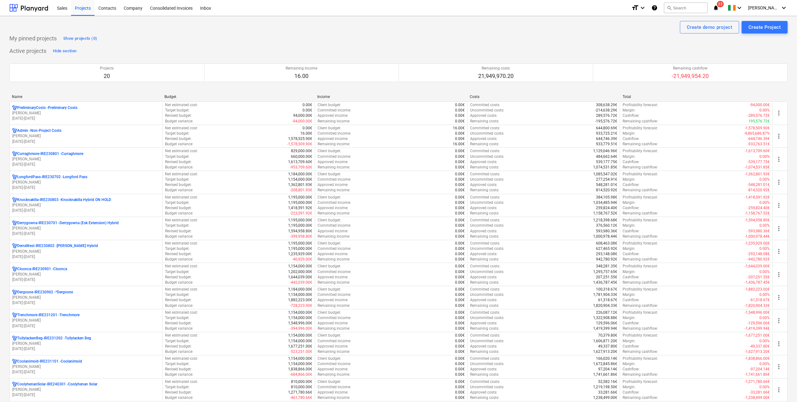
click at [107, 8] on div "Contacts" at bounding box center [107, 8] width 25 height 16
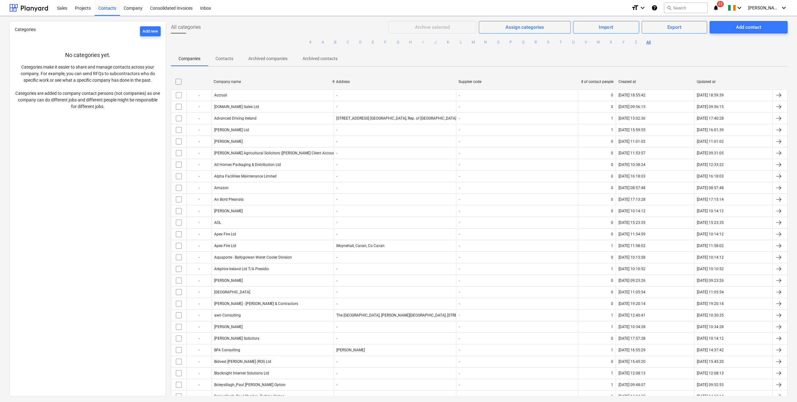
click at [509, 43] on button "P" at bounding box center [511, 43] width 8 height 8
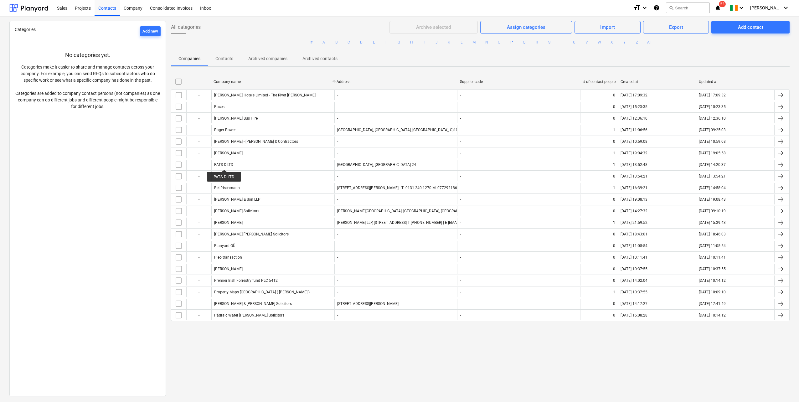
click at [224, 164] on div "PATS D LTD" at bounding box center [223, 164] width 19 height 4
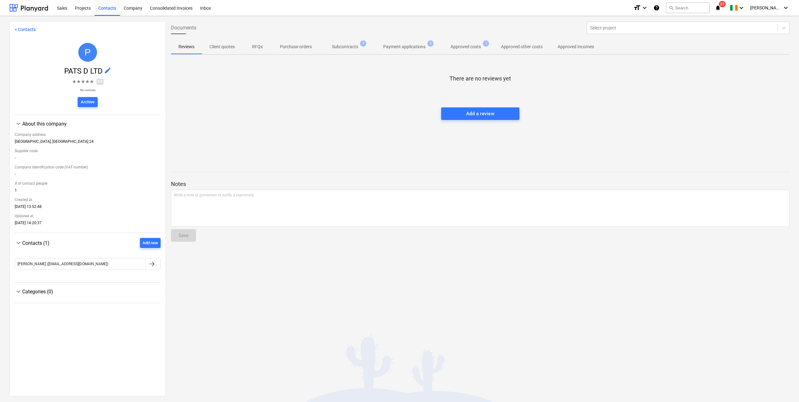
click at [342, 47] on p "Subcontracts" at bounding box center [345, 47] width 26 height 7
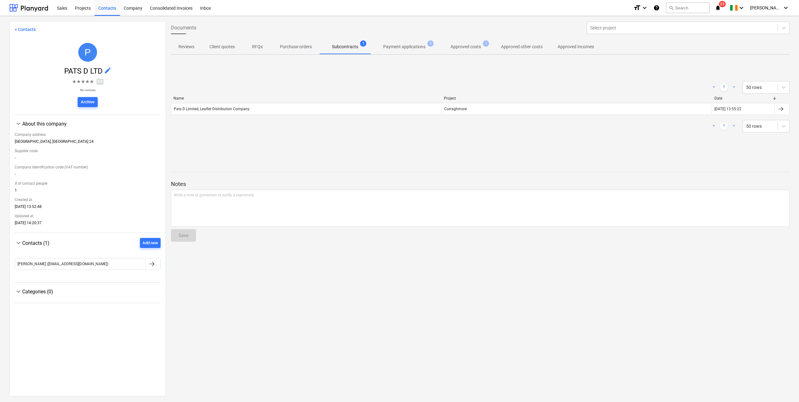
click at [198, 111] on div "Pats D Limited, Leaflet Distribution Company" at bounding box center [212, 109] width 76 height 4
